Goal: Task Accomplishment & Management: Manage account settings

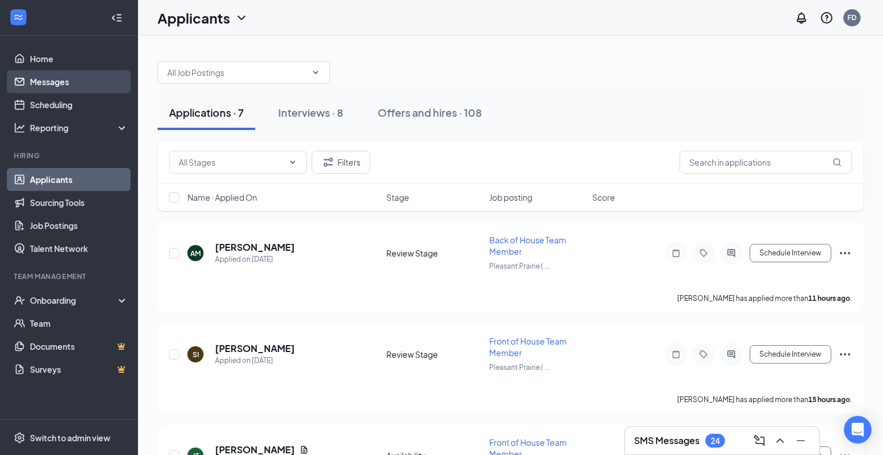
click at [48, 80] on link "Messages" at bounding box center [79, 81] width 98 height 23
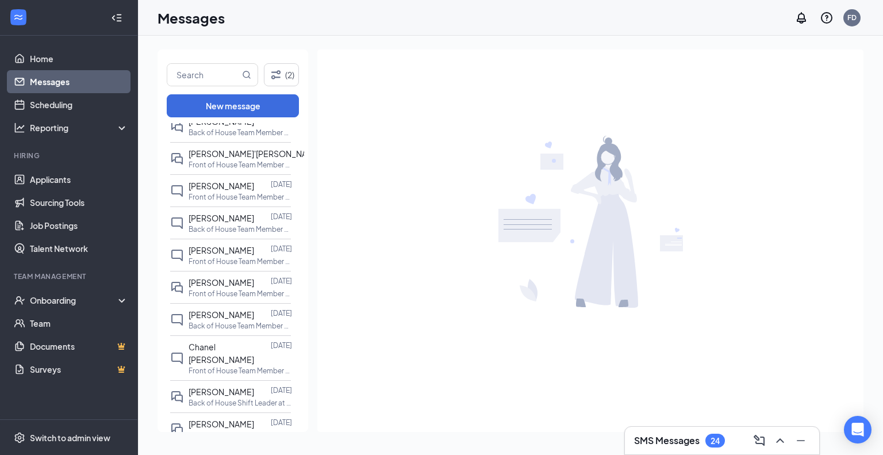
scroll to position [471, 0]
click at [231, 286] on p "Front of House Team Member at [GEOGRAPHIC_DATA] ([GEOGRAPHIC_DATA])" at bounding box center [240, 291] width 103 height 10
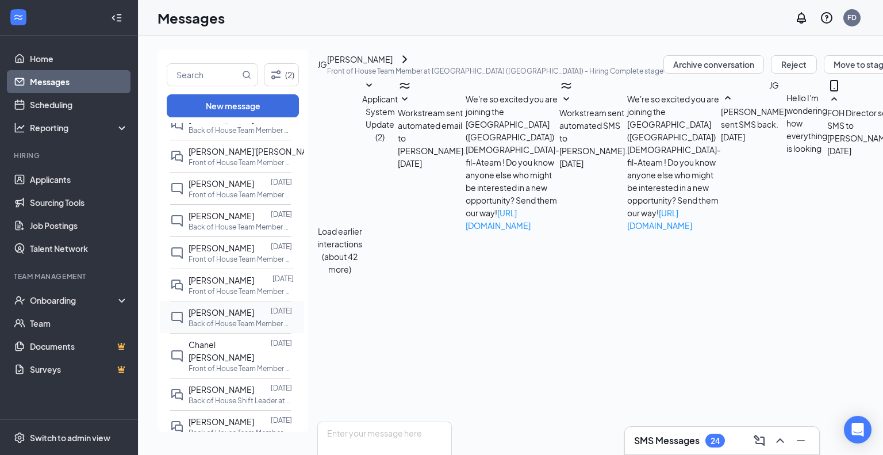
scroll to position [420, 0]
click at [366, 421] on textarea at bounding box center [384, 455] width 134 height 69
type textarea "M"
click at [64, 178] on link "Applicants" at bounding box center [79, 179] width 98 height 23
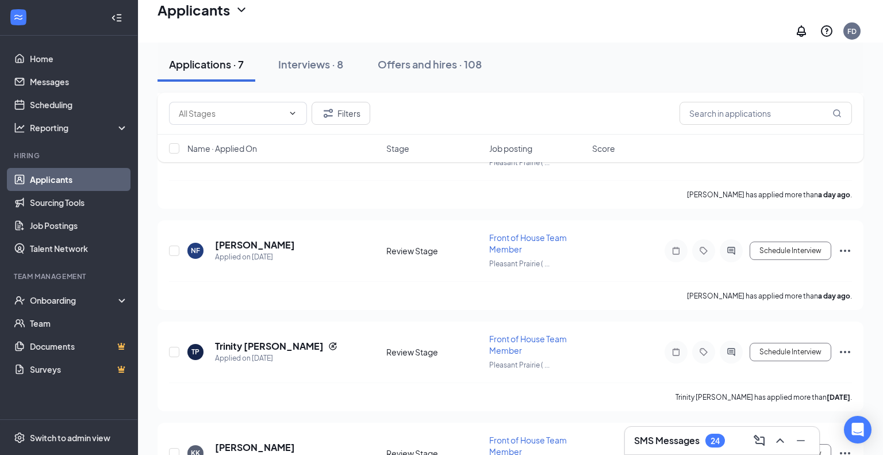
scroll to position [412, 0]
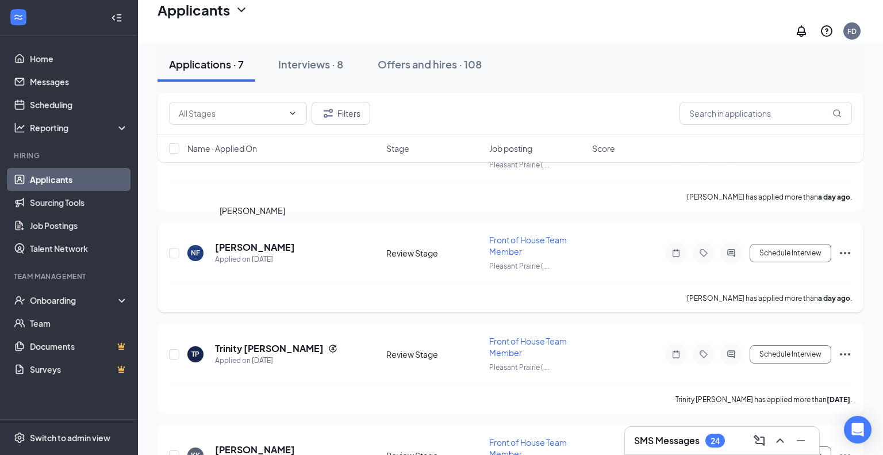
click at [242, 241] on h5 "[PERSON_NAME]" at bounding box center [255, 247] width 80 height 13
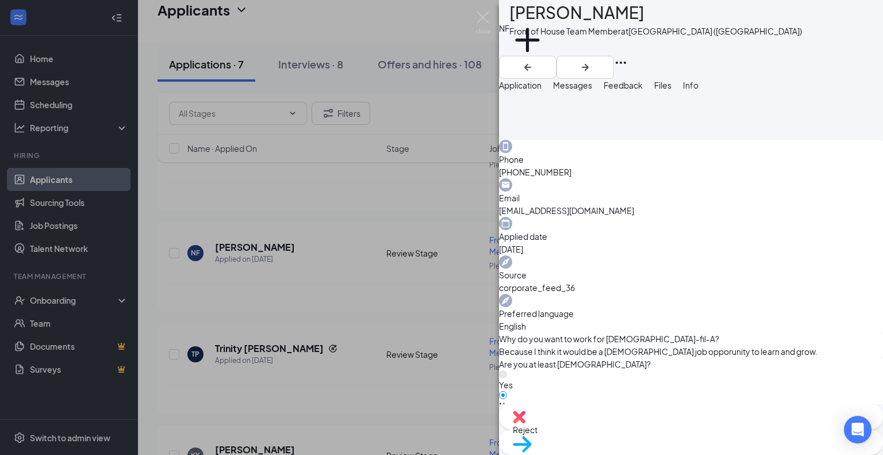
scroll to position [243, 0]
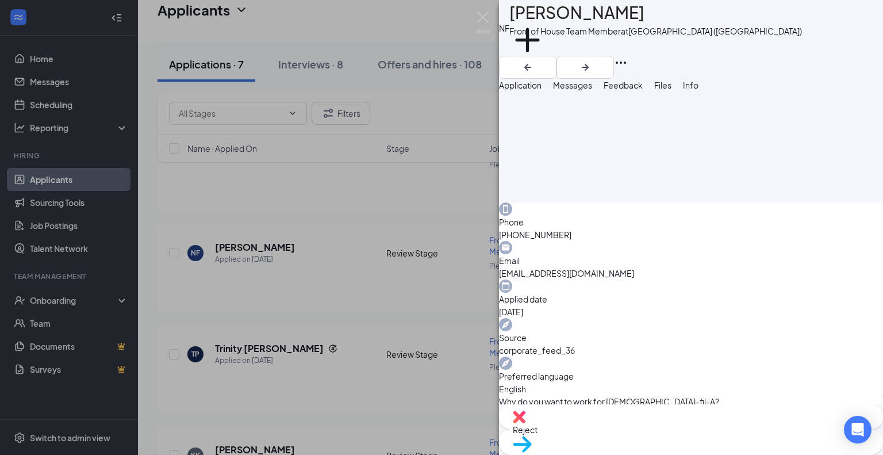
click at [343, 269] on div "NF [PERSON_NAME] Front of House Team Member at [GEOGRAPHIC_DATA] ([GEOGRAPHIC_D…" at bounding box center [441, 227] width 883 height 455
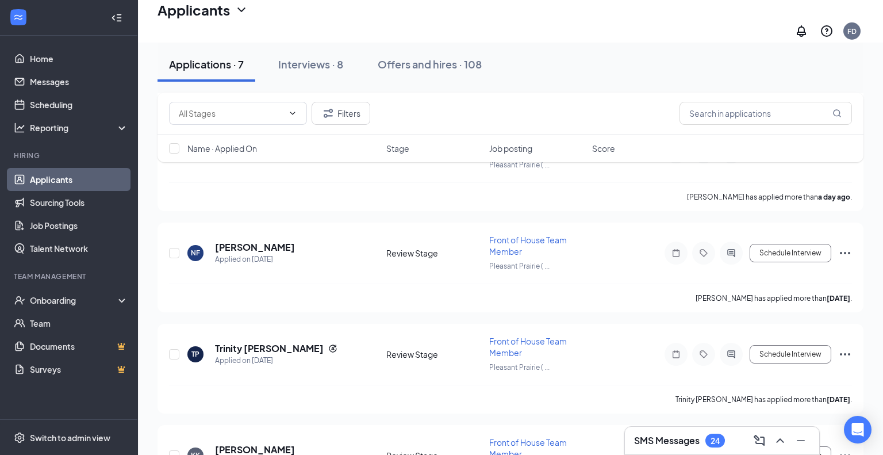
scroll to position [472, 0]
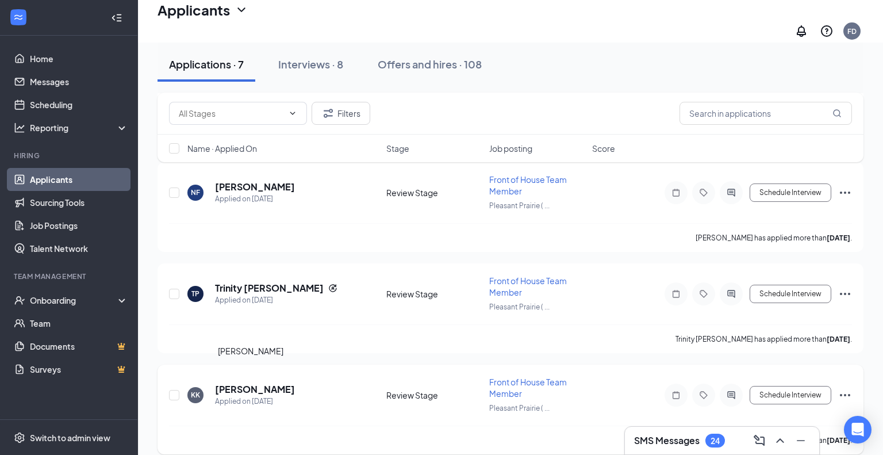
click at [256, 383] on h5 "[PERSON_NAME]" at bounding box center [255, 389] width 80 height 13
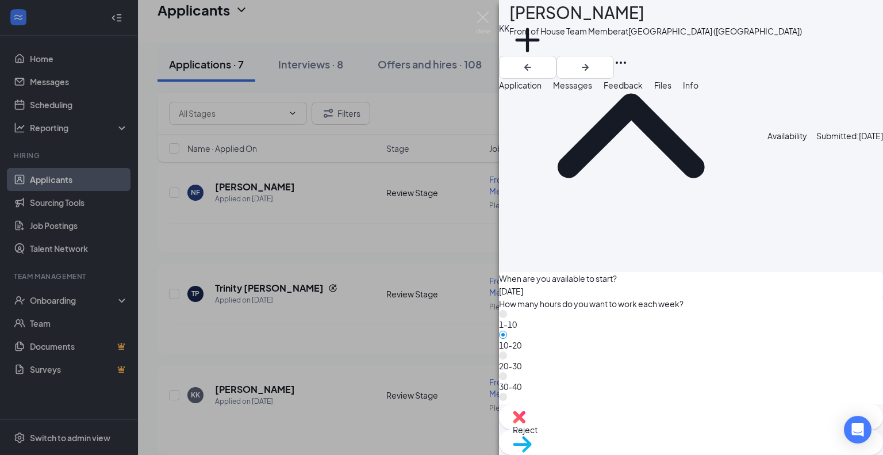
scroll to position [1205, 0]
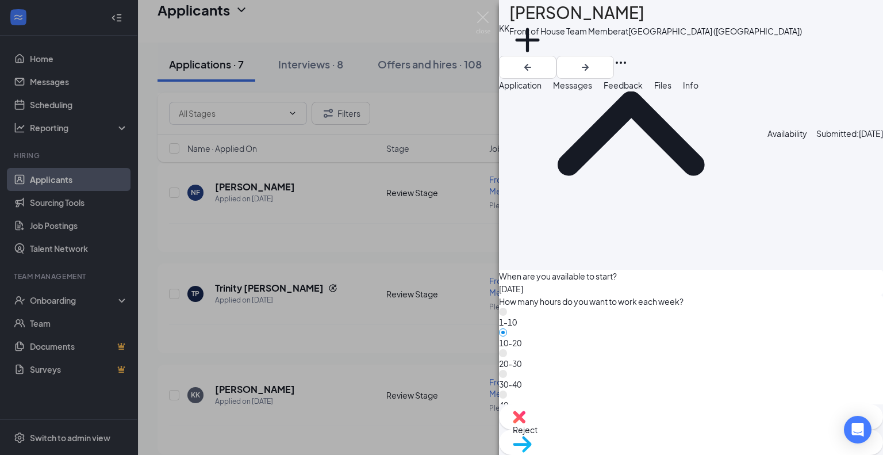
click at [393, 335] on div "KK [PERSON_NAME] Front of House Team Member at [GEOGRAPHIC_DATA] ([GEOGRAPHIC_D…" at bounding box center [441, 227] width 883 height 455
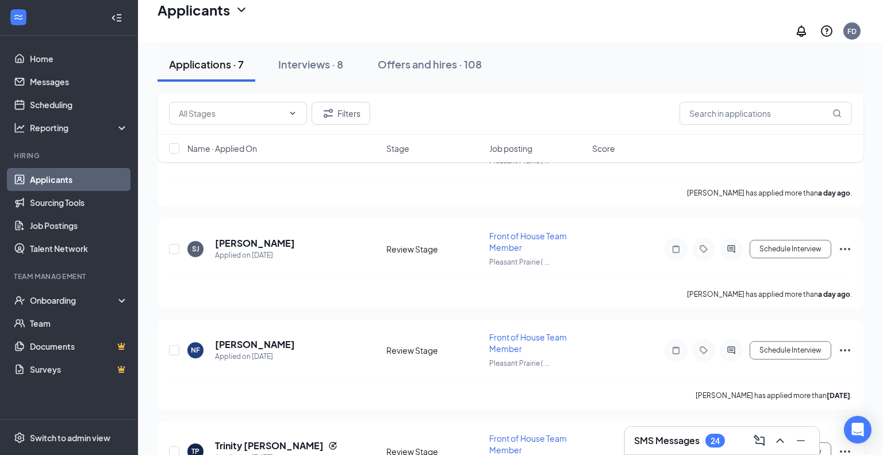
scroll to position [310, 0]
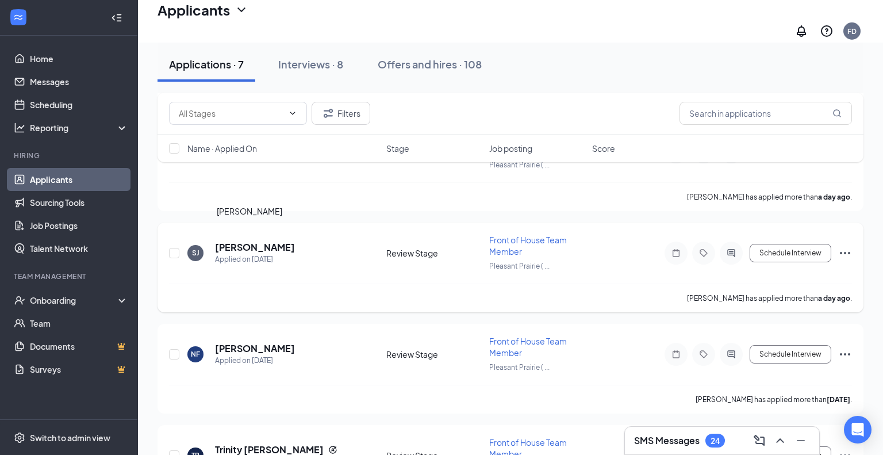
click at [230, 241] on h5 "[PERSON_NAME]" at bounding box center [255, 247] width 80 height 13
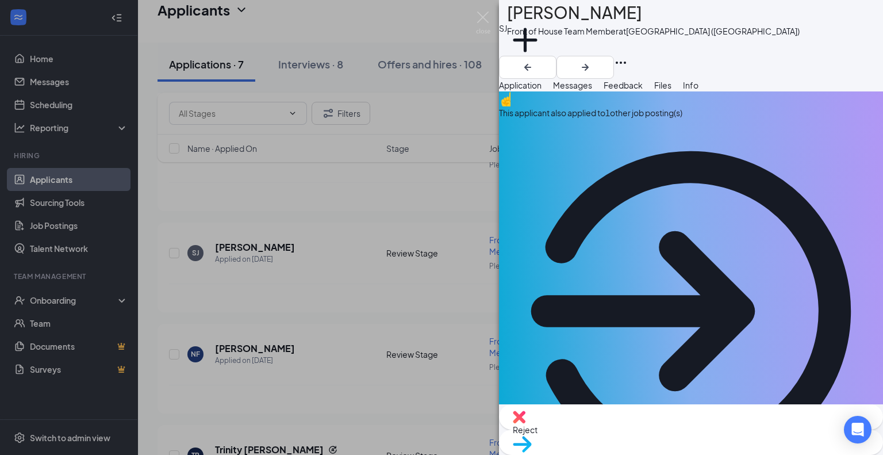
click at [547, 137] on div "This applicant also applied to 1 other job posting(s)" at bounding box center [691, 297] width 384 height 412
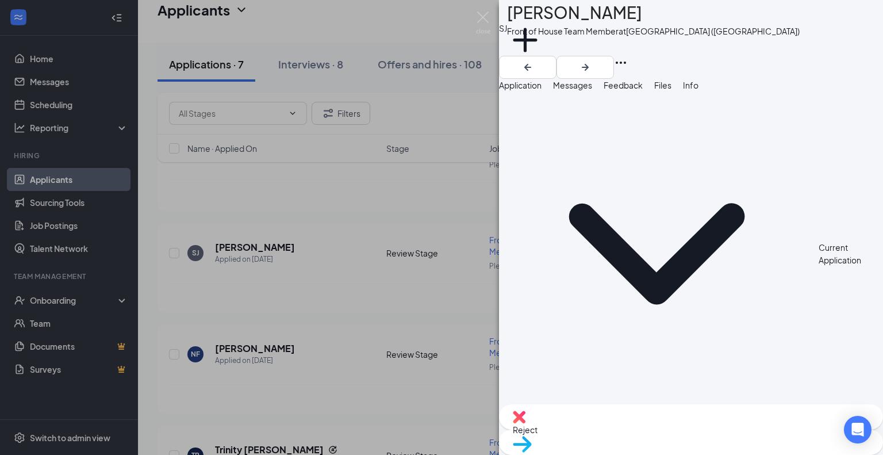
click at [818, 241] on div "Current Application" at bounding box center [848, 253] width 60 height 25
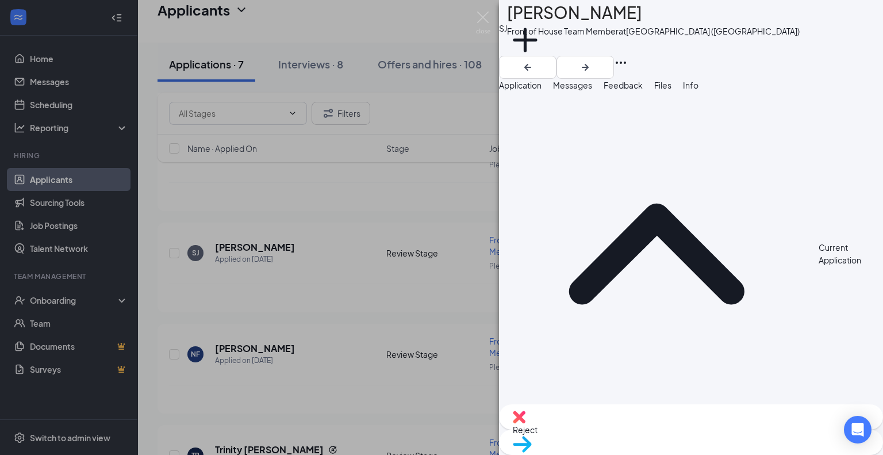
click at [534, 90] on span "Application" at bounding box center [520, 85] width 43 height 10
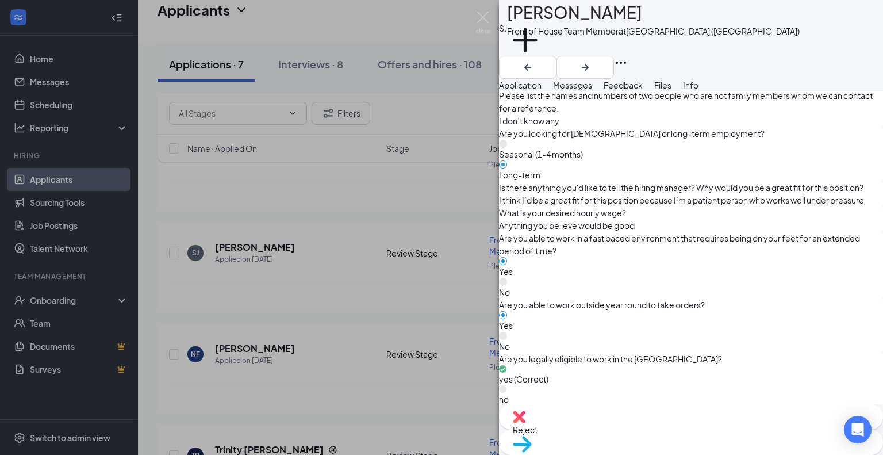
scroll to position [1161, 0]
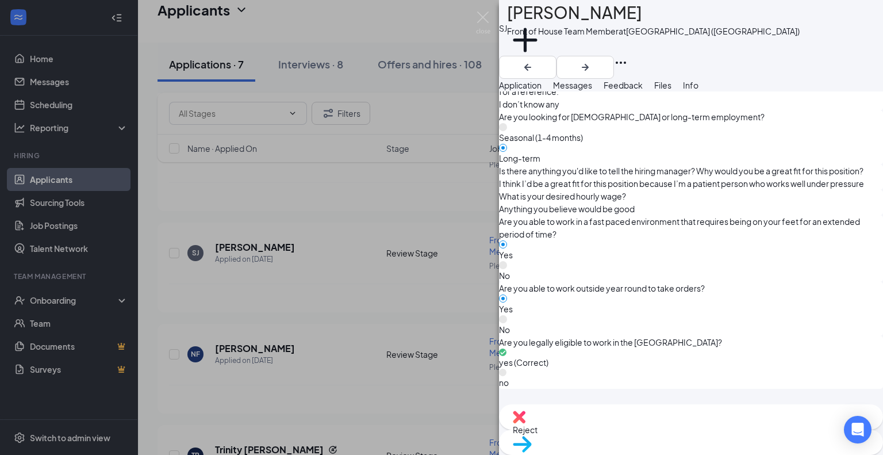
click at [537, 432] on span "Reject" at bounding box center [525, 429] width 25 height 10
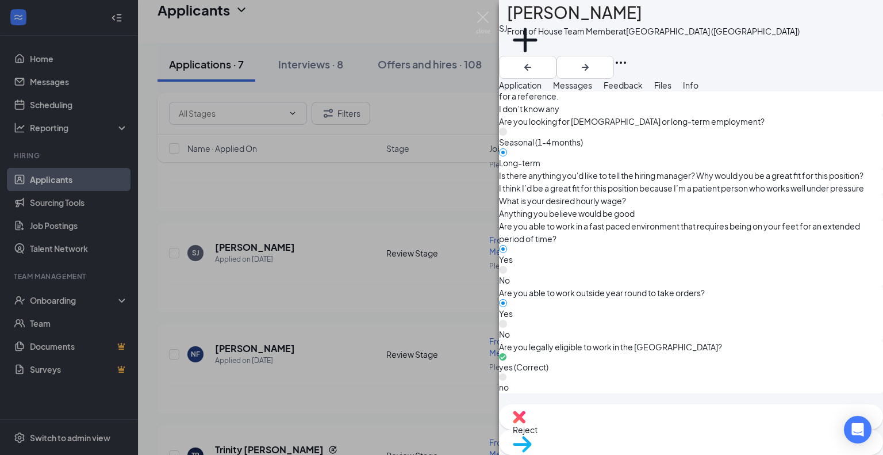
checkbox input "true"
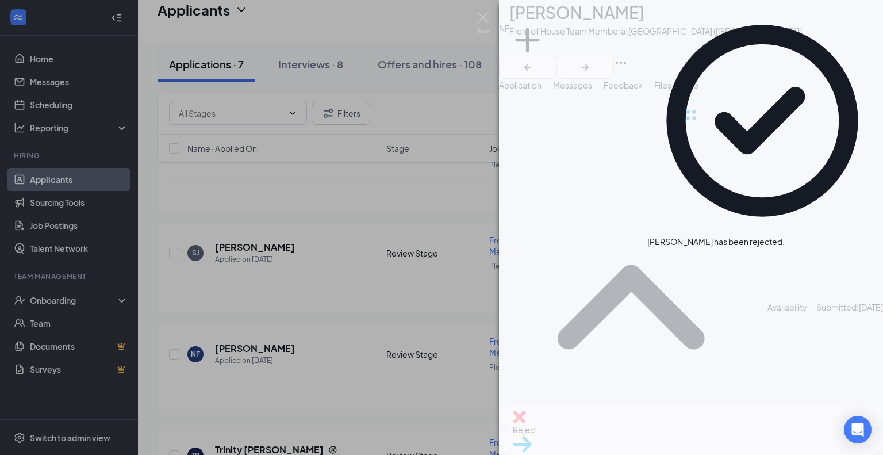
scroll to position [1124, 0]
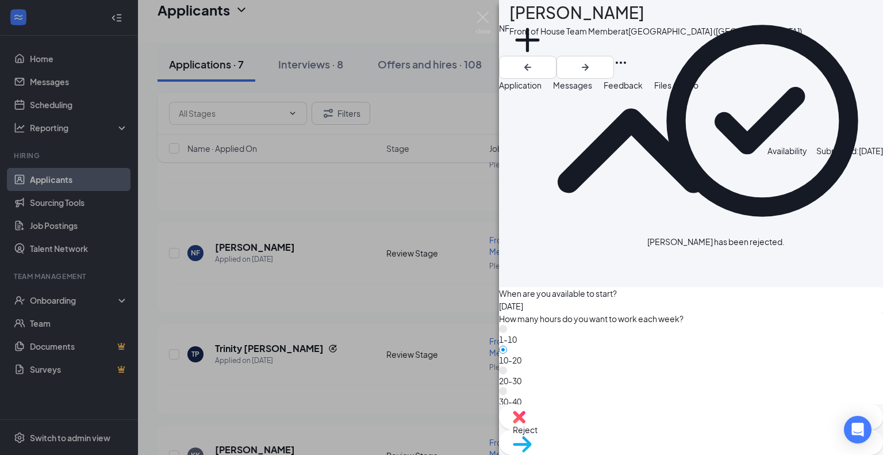
click at [351, 212] on div "NF [PERSON_NAME] Front of House Team Member at [GEOGRAPHIC_DATA] ([GEOGRAPHIC_D…" at bounding box center [441, 227] width 883 height 455
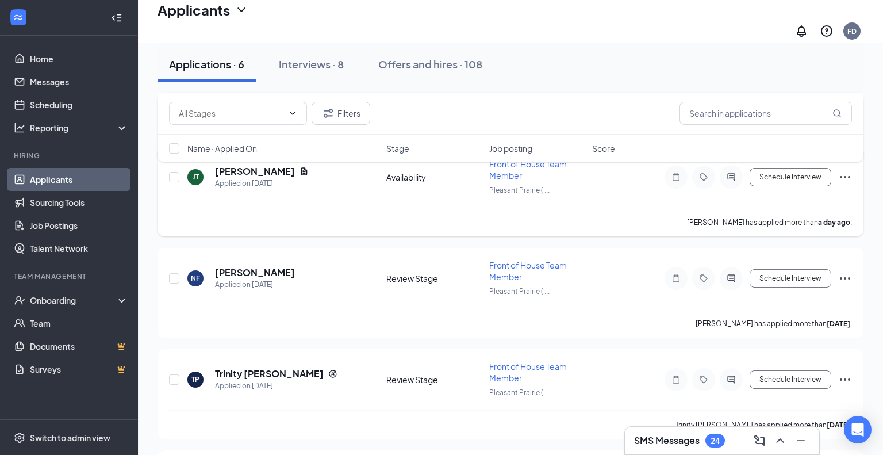
scroll to position [287, 0]
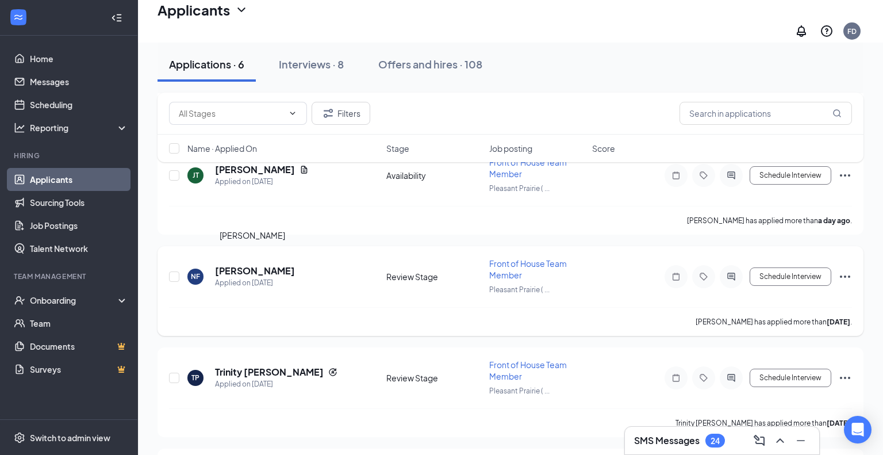
click at [260, 264] on h5 "[PERSON_NAME]" at bounding box center [255, 270] width 80 height 13
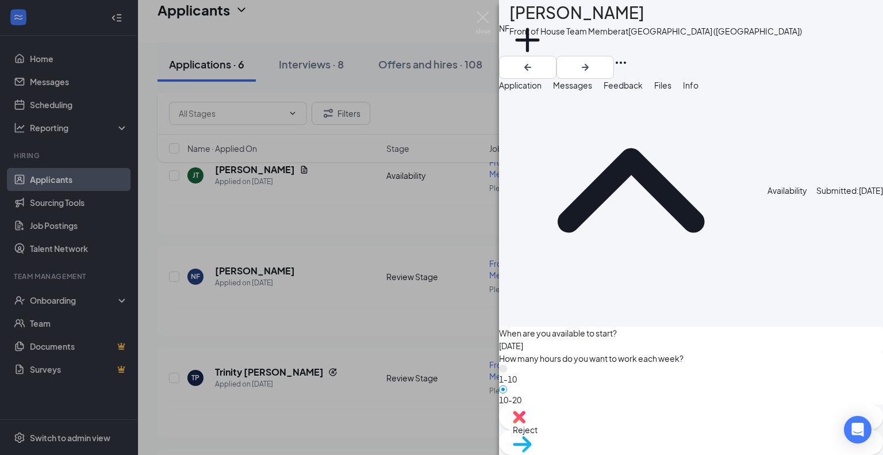
scroll to position [1129, 0]
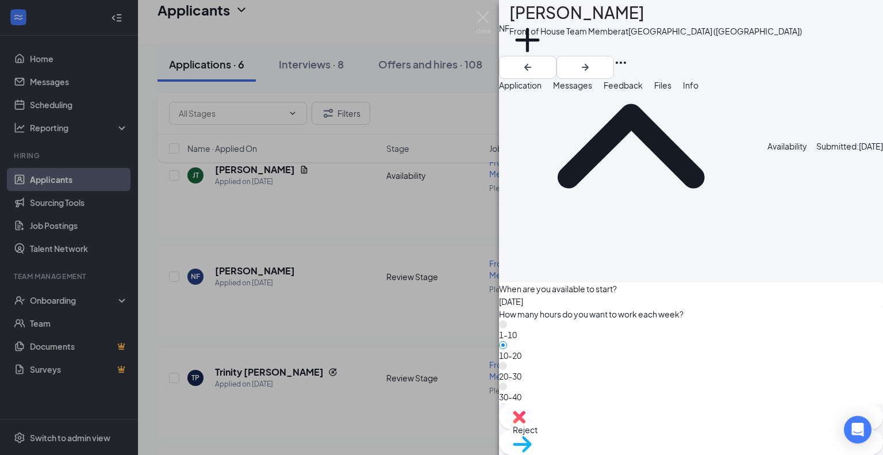
click at [360, 197] on div "NF [PERSON_NAME] Front of House Team Member at [GEOGRAPHIC_DATA] ([GEOGRAPHIC_D…" at bounding box center [441, 227] width 883 height 455
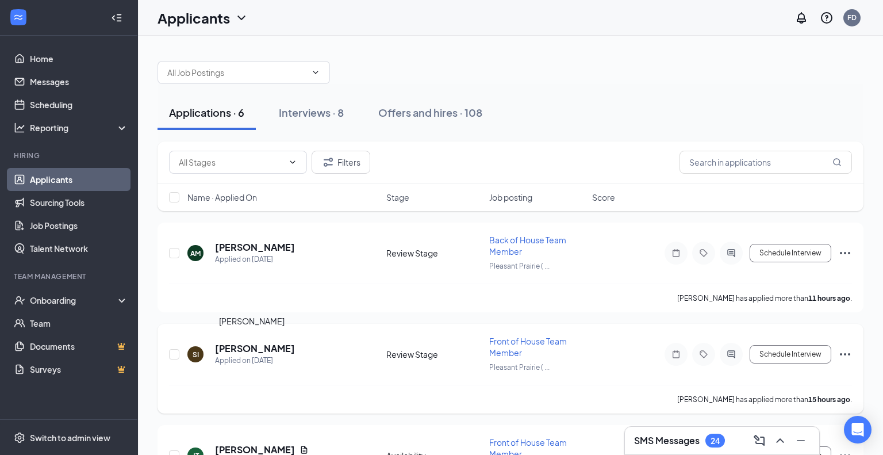
click at [239, 346] on h5 "[PERSON_NAME]" at bounding box center [255, 348] width 80 height 13
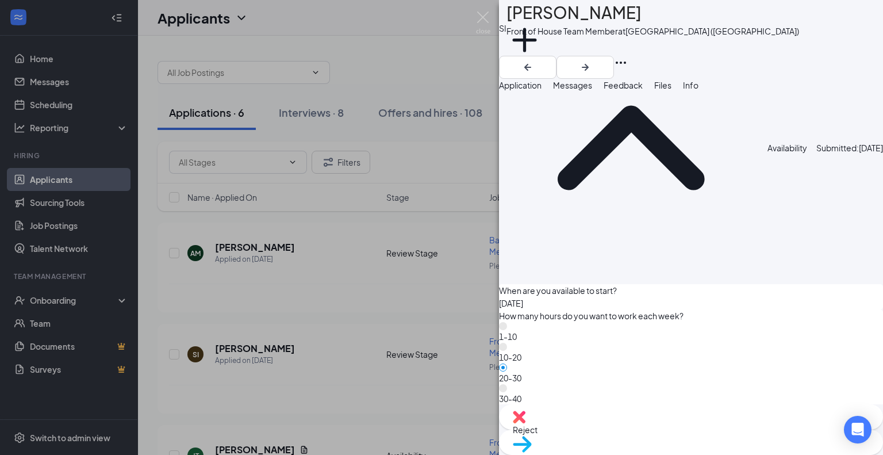
scroll to position [1154, 0]
click at [711, 434] on div "Move to stage" at bounding box center [691, 441] width 384 height 25
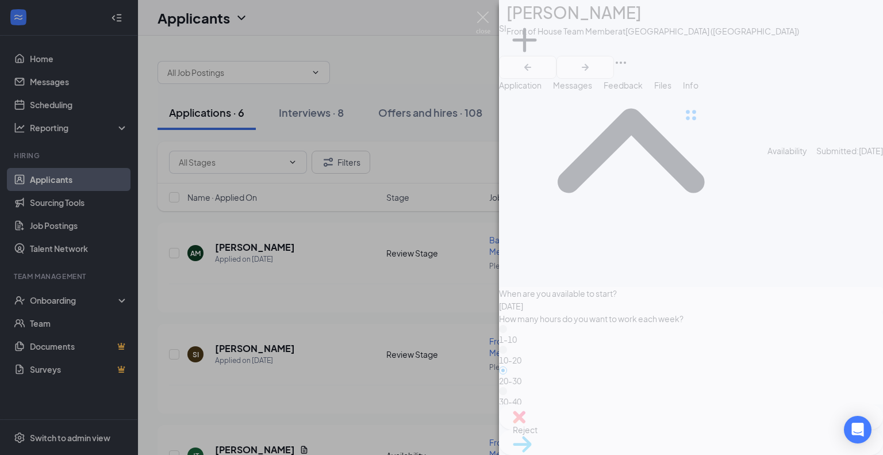
type input "Onsite Interview (next stage)"
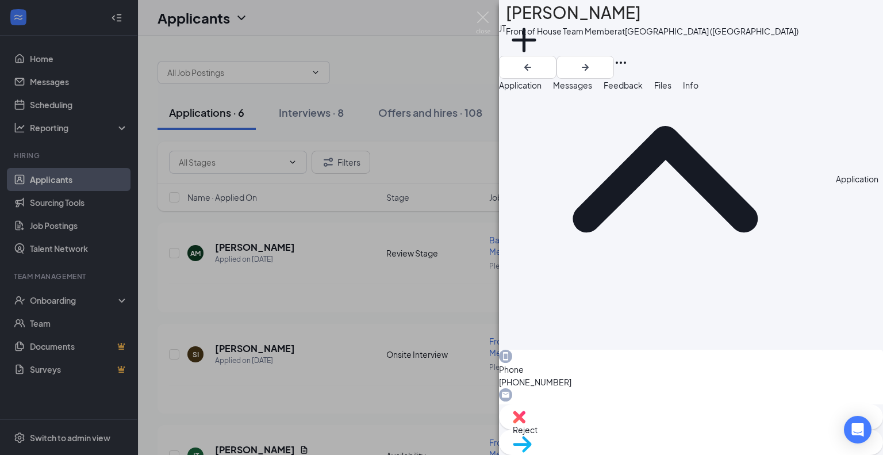
scroll to position [712, 0]
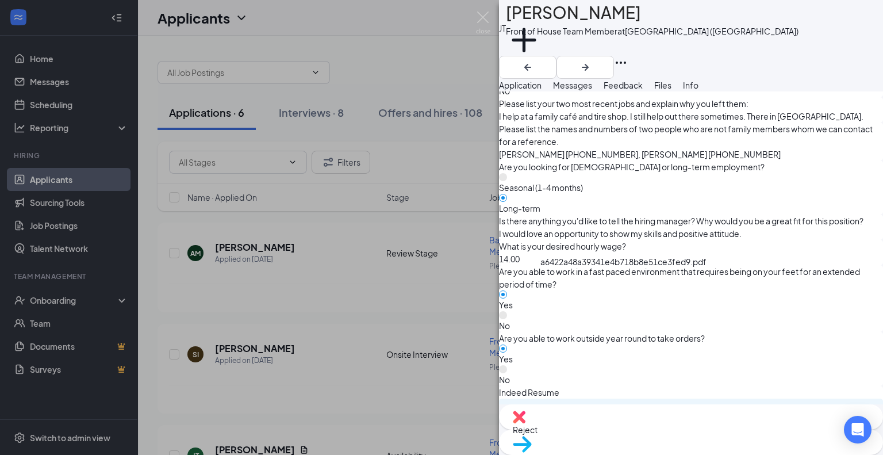
click at [685, 449] on div "a6422a48a39341e4b718b8e51ce3fed9.pdf" at bounding box center [649, 453] width 86 height 9
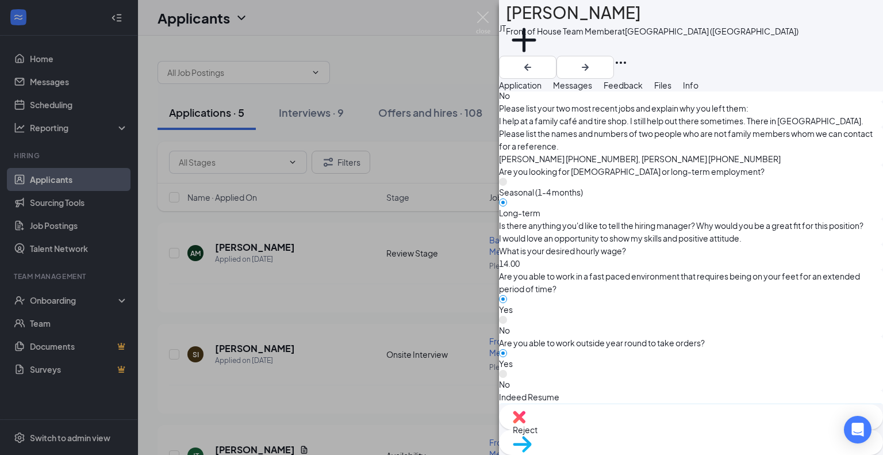
click at [566, 453] on span "Move to stage" at bounding box center [539, 458] width 53 height 10
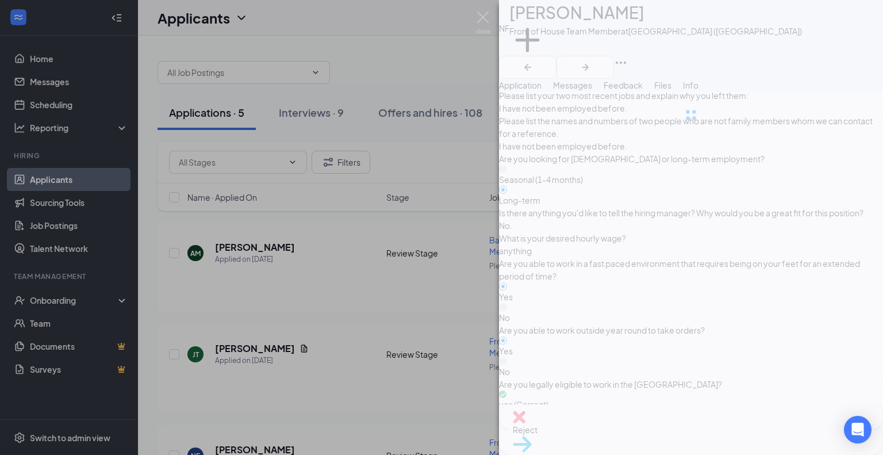
scroll to position [695, 0]
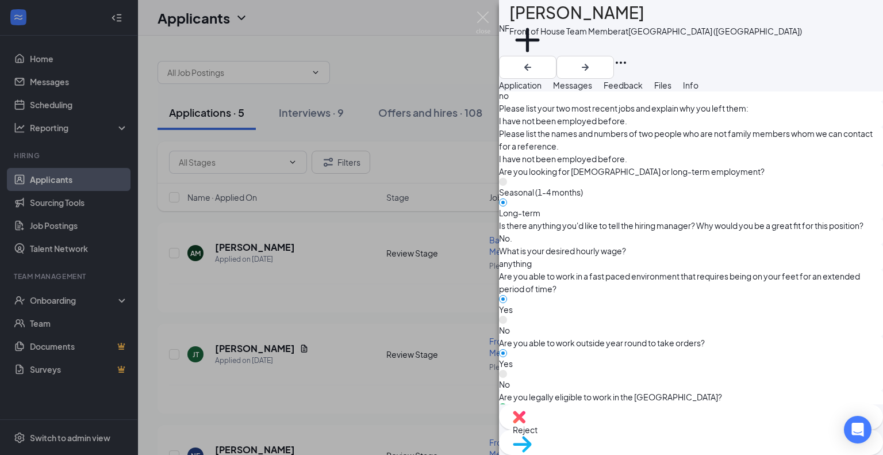
click at [301, 282] on div "NF [PERSON_NAME] Front of House Team Member at [GEOGRAPHIC_DATA] ([GEOGRAPHIC_D…" at bounding box center [441, 227] width 883 height 455
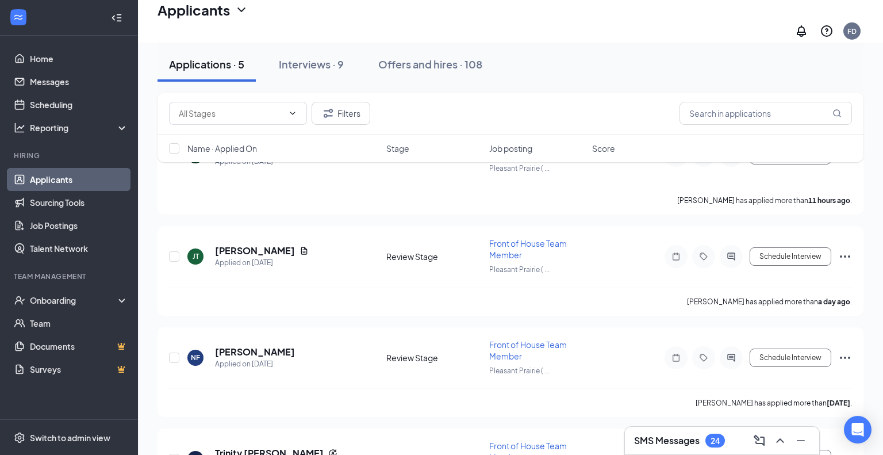
scroll to position [97, 0]
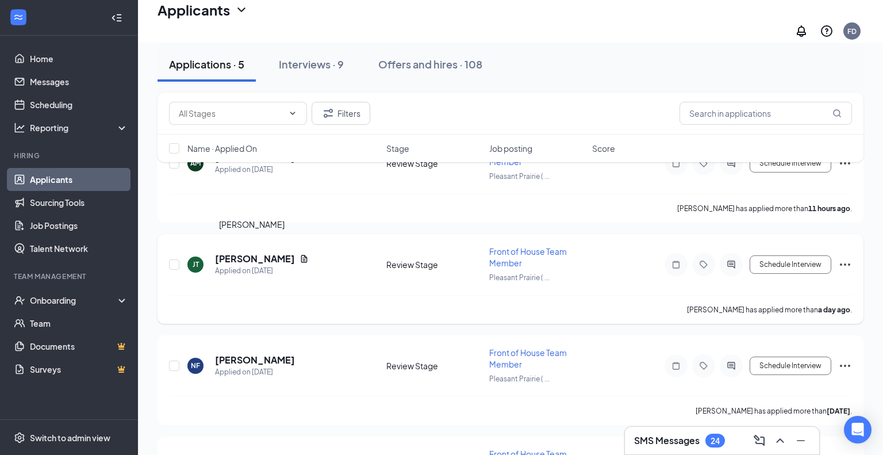
click at [262, 252] on h5 "[PERSON_NAME]" at bounding box center [255, 258] width 80 height 13
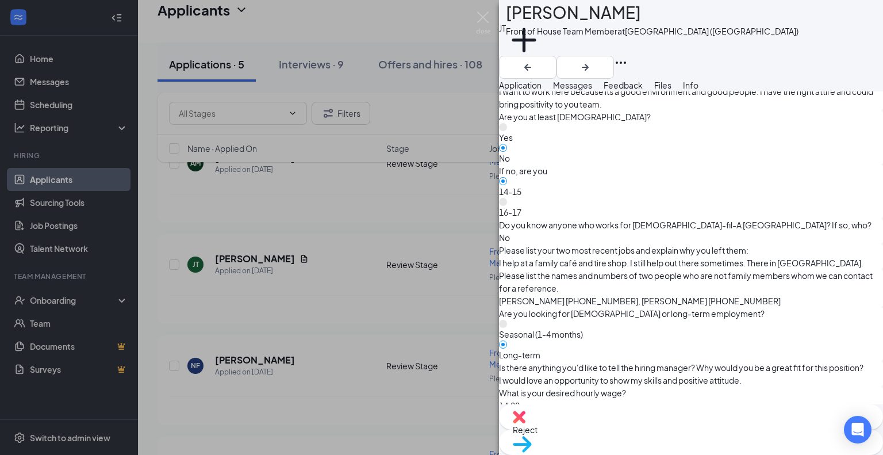
scroll to position [712, 0]
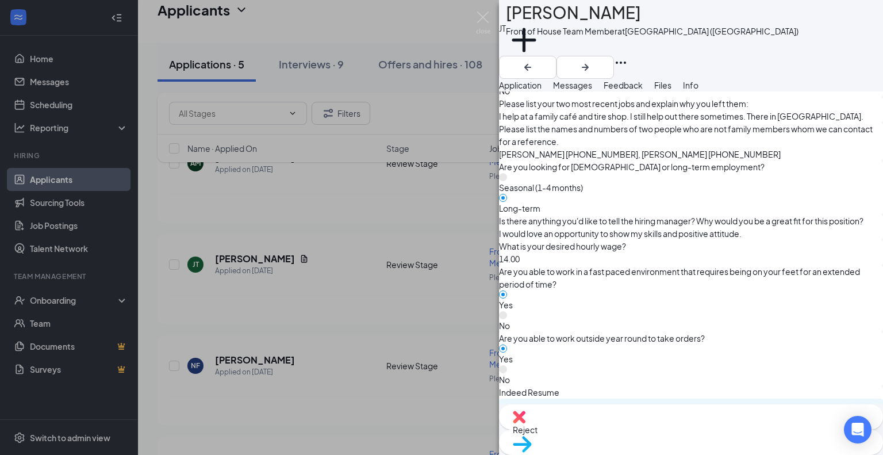
click at [532, 436] on img at bounding box center [522, 444] width 19 height 17
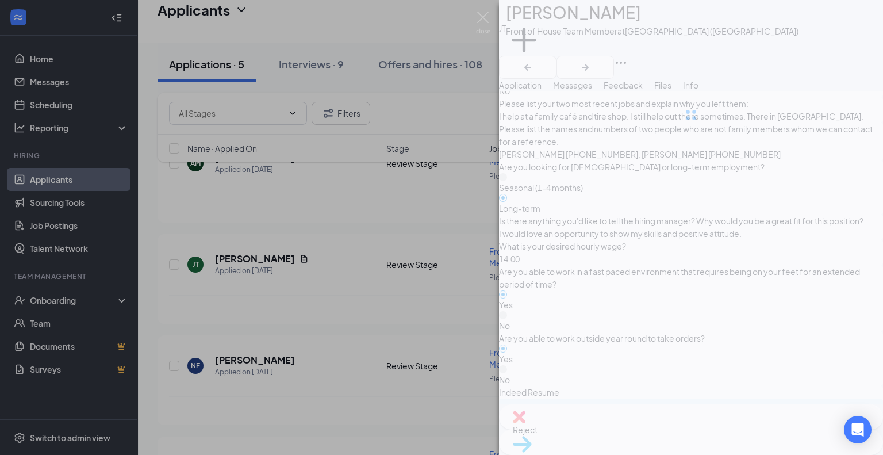
scroll to position [708, 0]
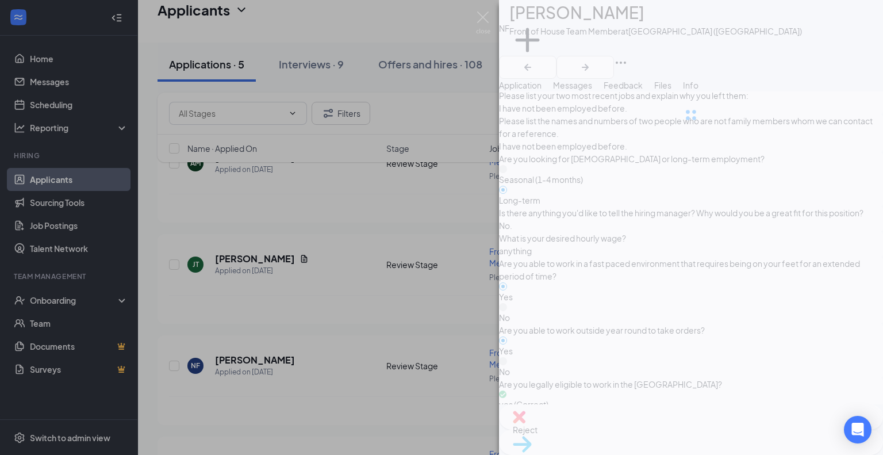
scroll to position [695, 0]
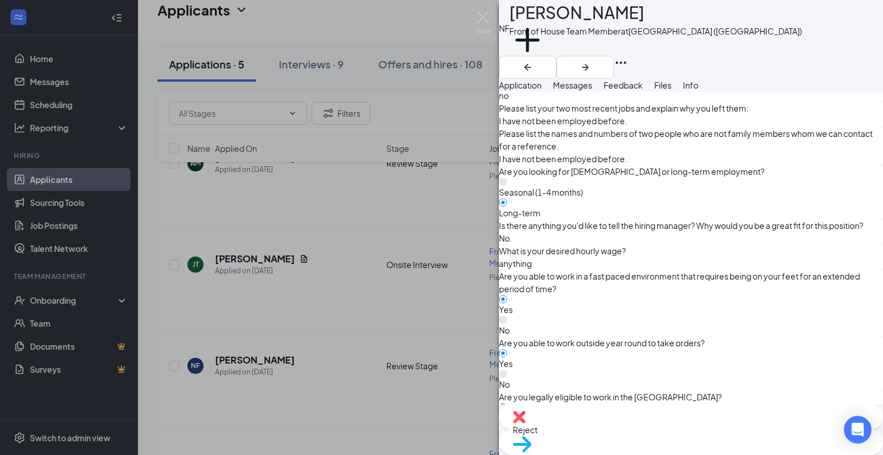
click at [288, 291] on div "NF [PERSON_NAME] Front of House Team Member at [GEOGRAPHIC_DATA] ([GEOGRAPHIC_D…" at bounding box center [441, 227] width 883 height 455
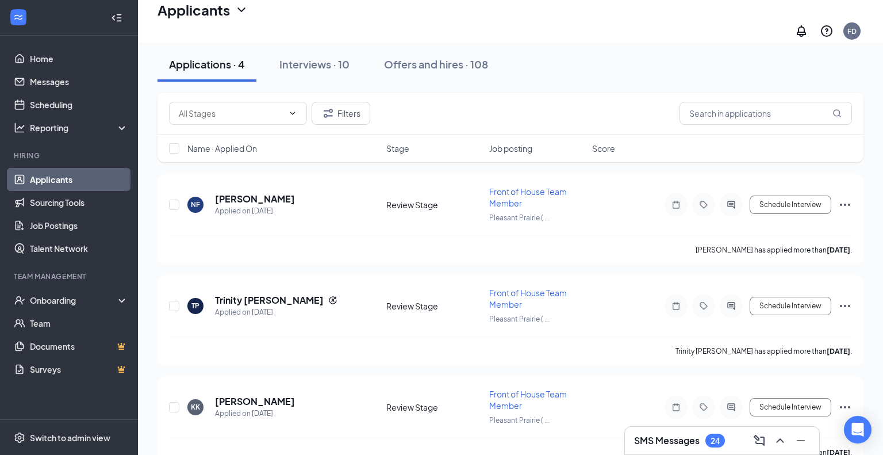
scroll to position [171, 0]
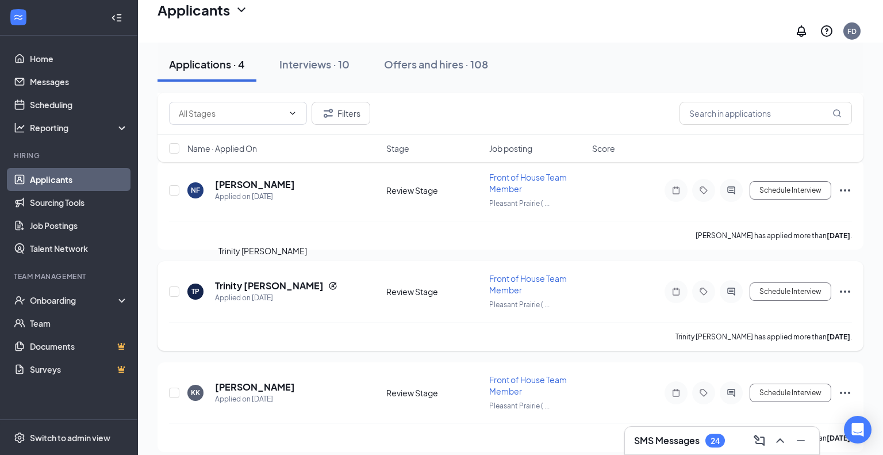
click at [262, 280] on h5 "Trinity [PERSON_NAME]" at bounding box center [269, 285] width 109 height 13
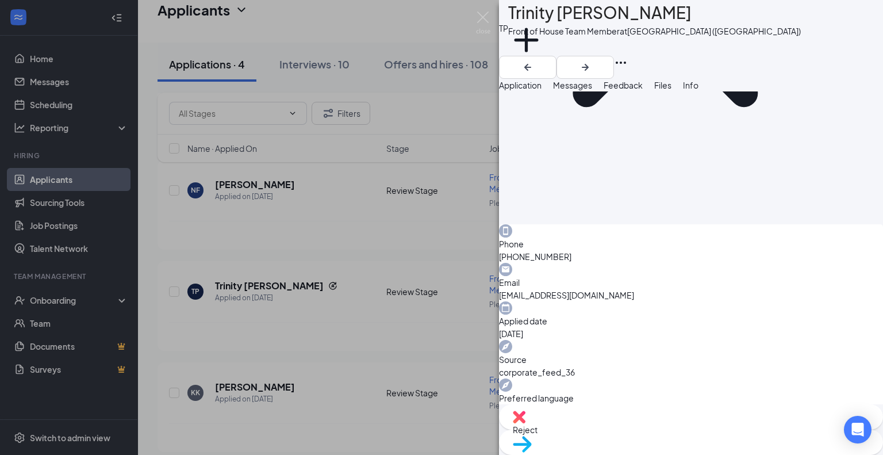
scroll to position [628, 0]
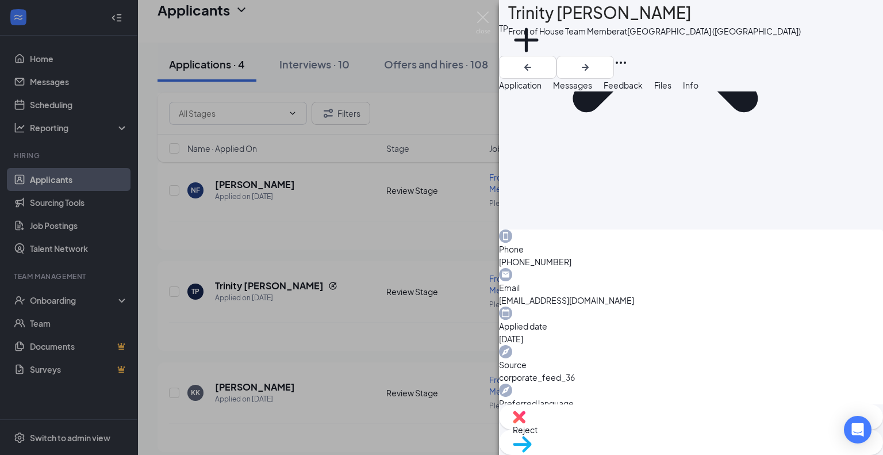
click at [532, 436] on img at bounding box center [522, 444] width 19 height 17
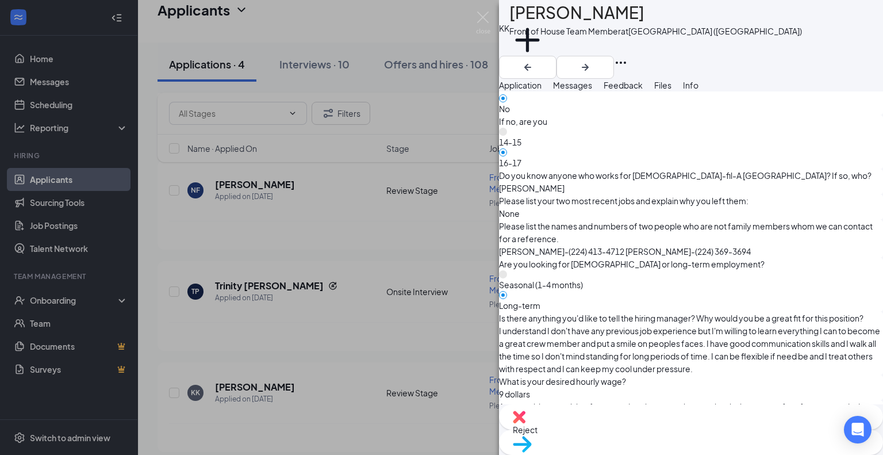
click at [398, 317] on div "KK [PERSON_NAME] Front of House Team Member at [GEOGRAPHIC_DATA] ([GEOGRAPHIC_D…" at bounding box center [441, 227] width 883 height 455
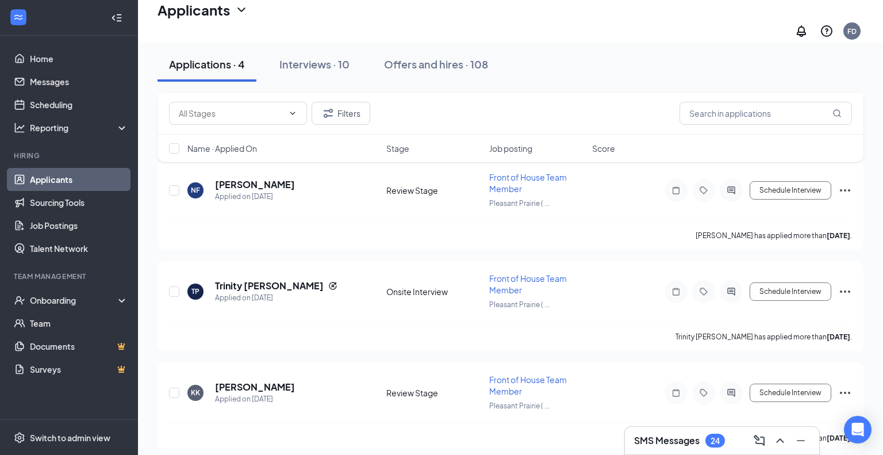
scroll to position [71, 0]
click at [259, 379] on h5 "[PERSON_NAME]" at bounding box center [255, 385] width 80 height 13
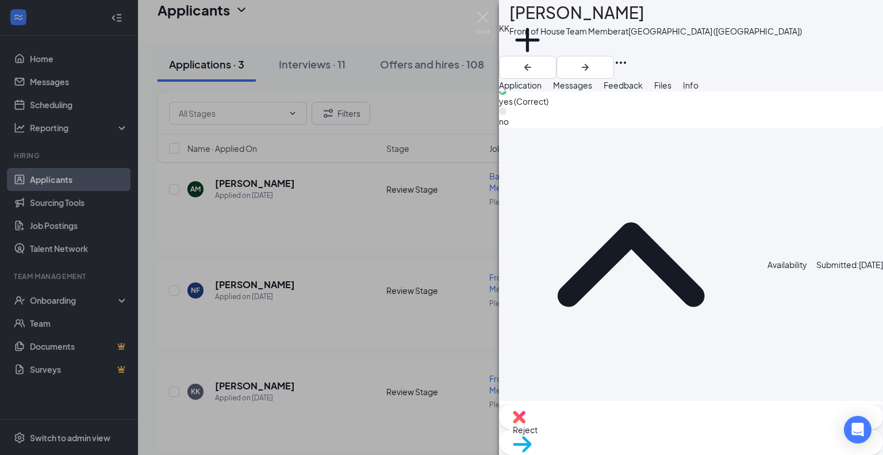
scroll to position [1205, 0]
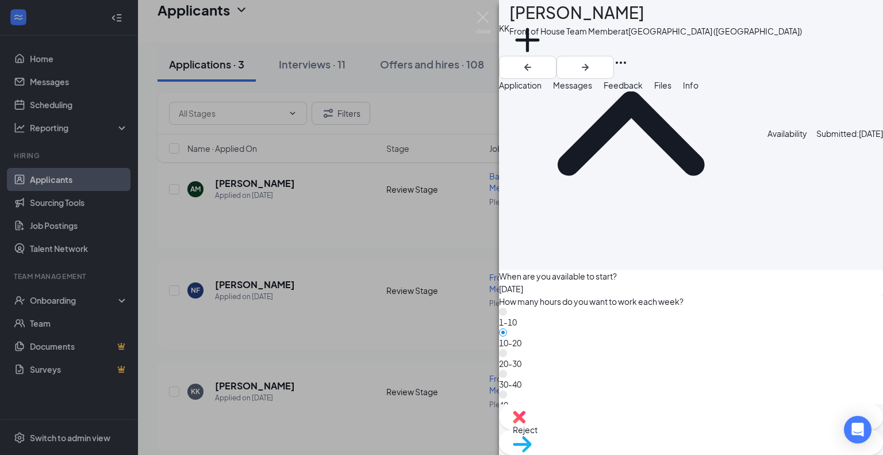
click at [566, 453] on span "Move to stage" at bounding box center [539, 458] width 53 height 10
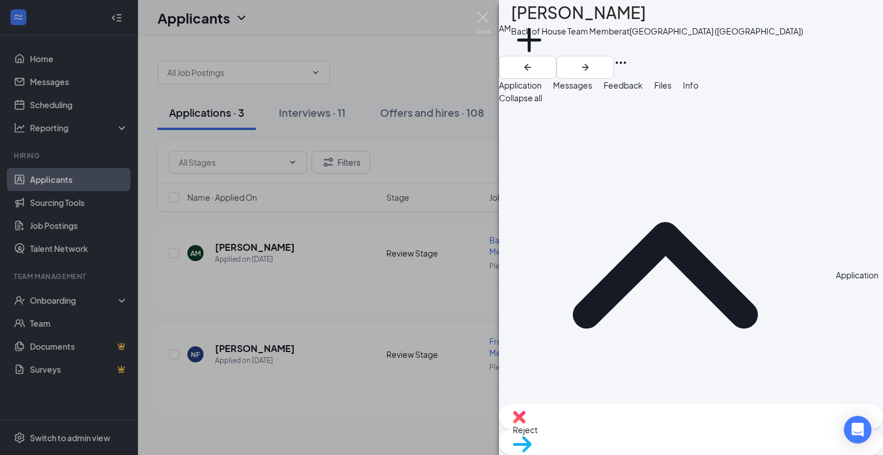
click at [379, 285] on div "AM [PERSON_NAME] Back of House Team Member at [GEOGRAPHIC_DATA] ([GEOGRAPHIC_DA…" at bounding box center [441, 227] width 883 height 455
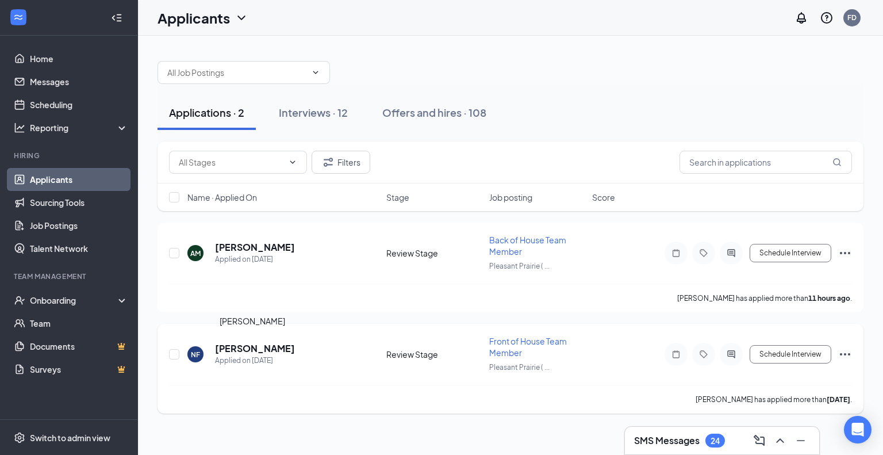
click at [253, 345] on h5 "[PERSON_NAME]" at bounding box center [255, 348] width 80 height 13
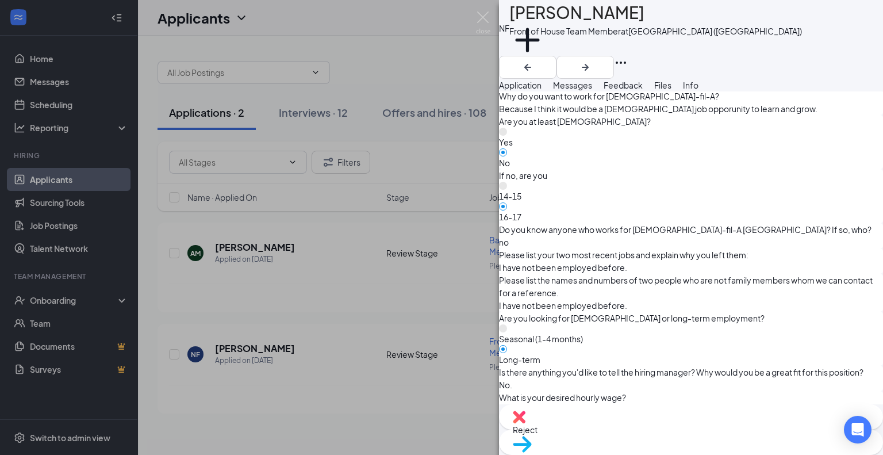
scroll to position [547, 0]
click at [617, 429] on div "Reject" at bounding box center [691, 416] width 384 height 25
checkbox input "true"
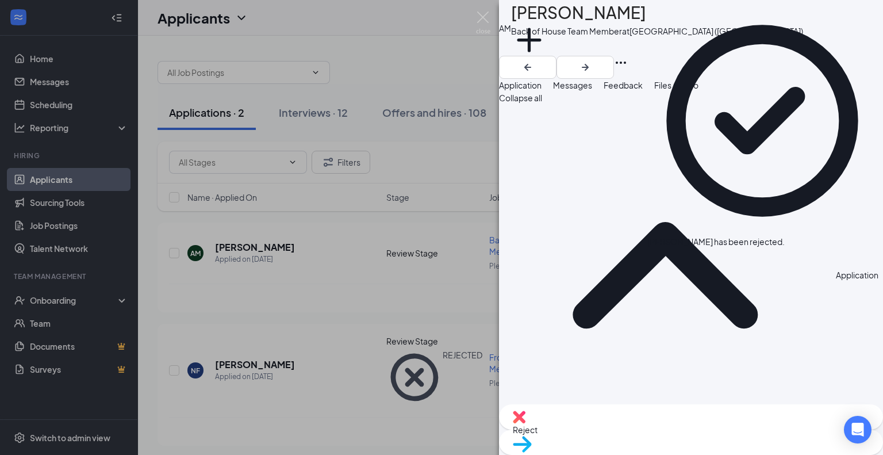
click at [427, 68] on div "AM [PERSON_NAME] Back of House Team Member at [GEOGRAPHIC_DATA] ([GEOGRAPHIC_DA…" at bounding box center [441, 227] width 883 height 455
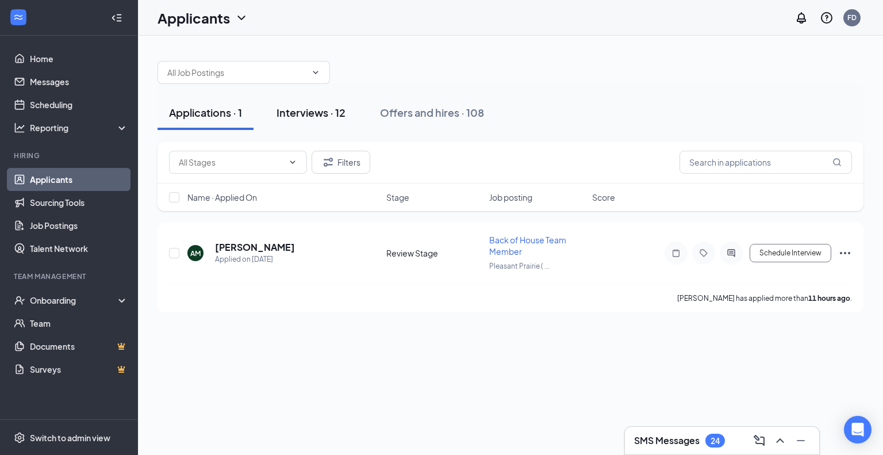
click at [325, 113] on div "Interviews · 12" at bounding box center [310, 112] width 69 height 14
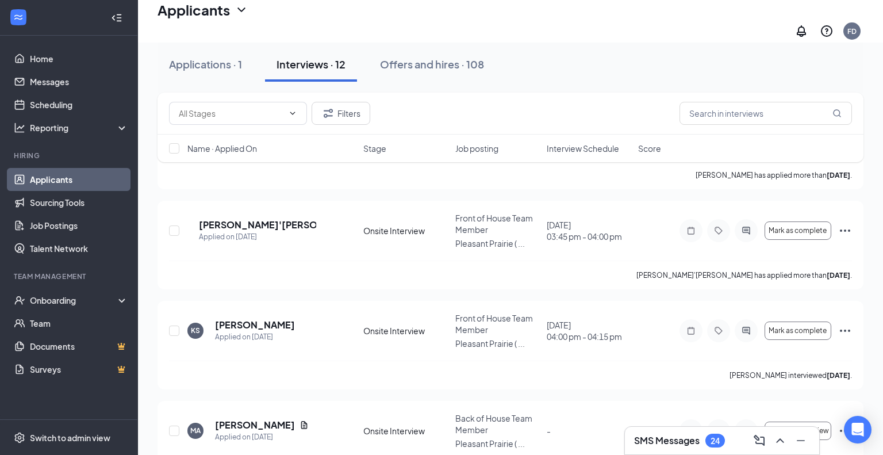
scroll to position [947, 0]
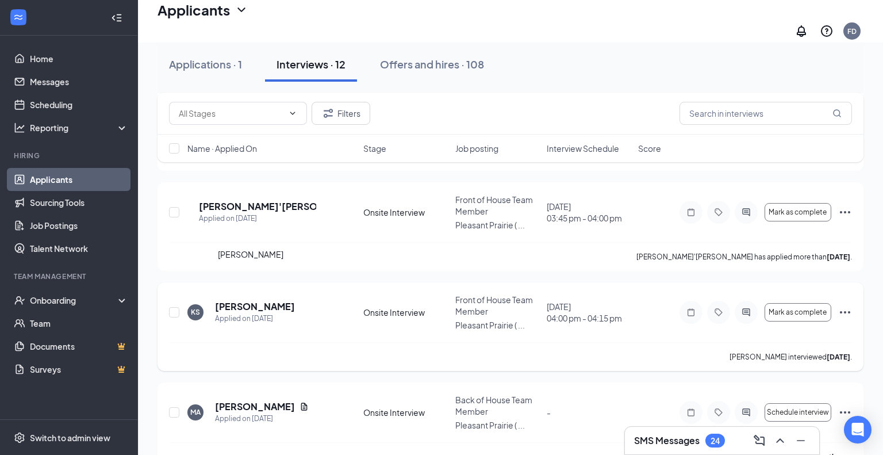
click at [248, 300] on h5 "[PERSON_NAME]" at bounding box center [255, 306] width 80 height 13
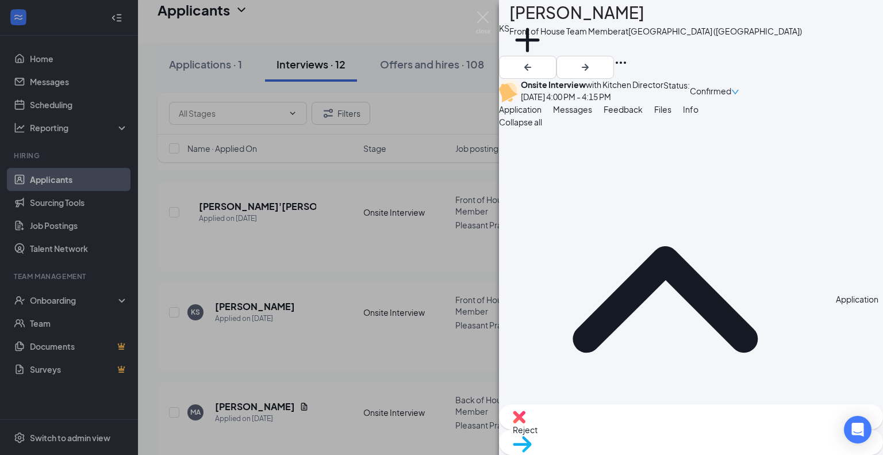
click at [624, 429] on div "Reject" at bounding box center [691, 416] width 384 height 25
checkbox input "true"
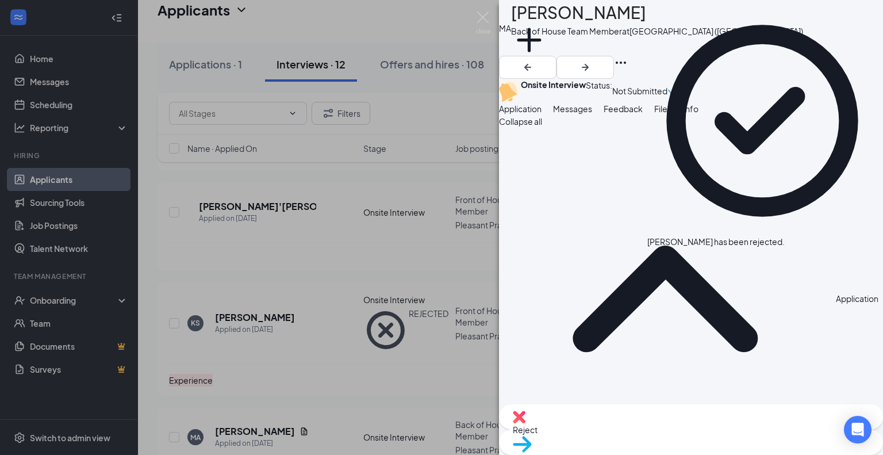
click at [310, 241] on div "MA [PERSON_NAME] Back of House Team Member at [GEOGRAPHIC_DATA] ([GEOGRAPHIC_DA…" at bounding box center [441, 227] width 883 height 455
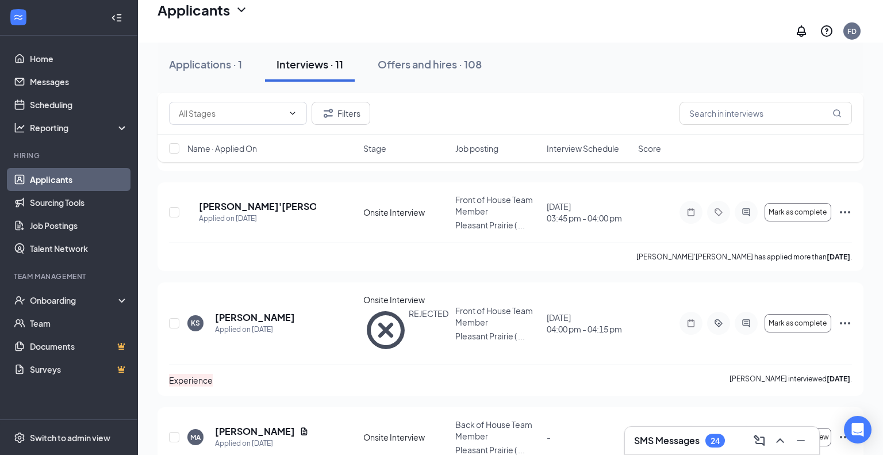
scroll to position [850, 0]
